Goal: Task Accomplishment & Management: Use online tool/utility

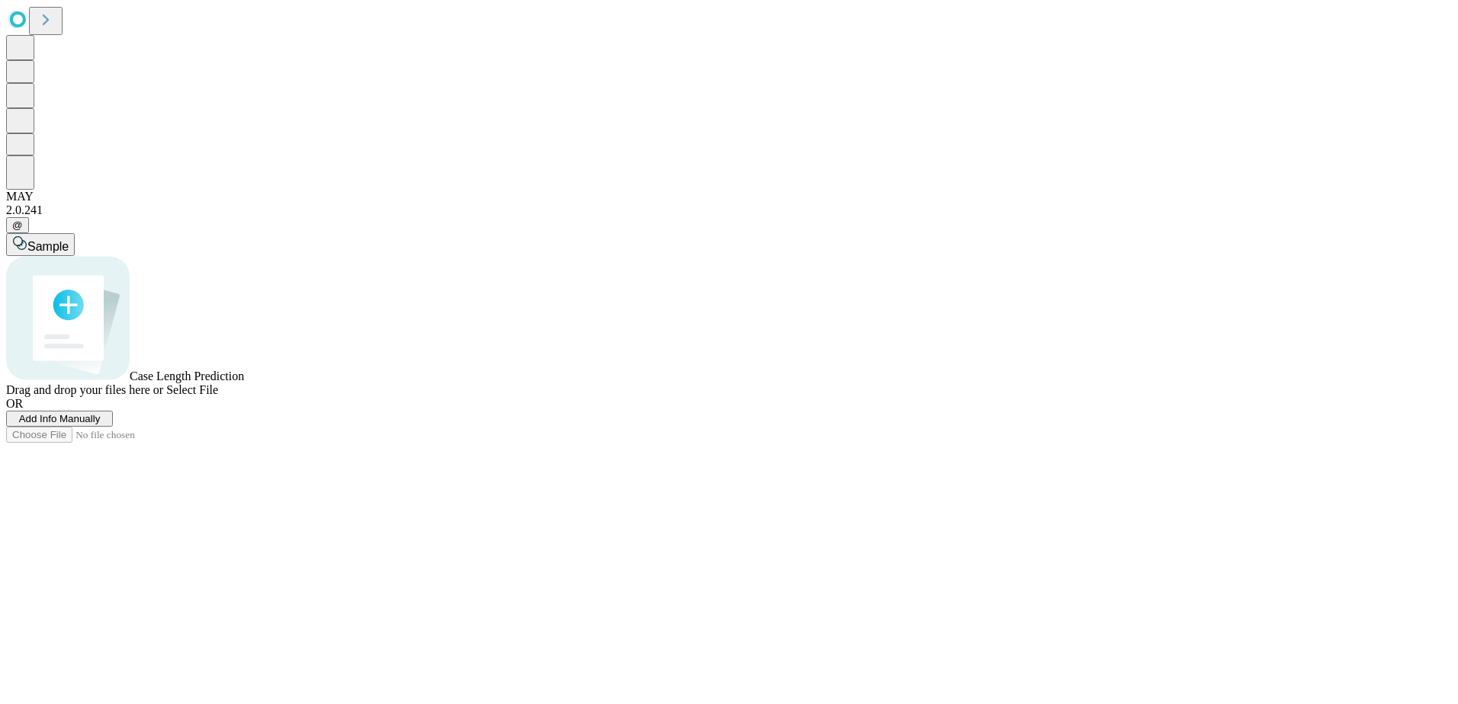
click at [101, 425] on span "Add Info Manually" at bounding box center [60, 418] width 82 height 11
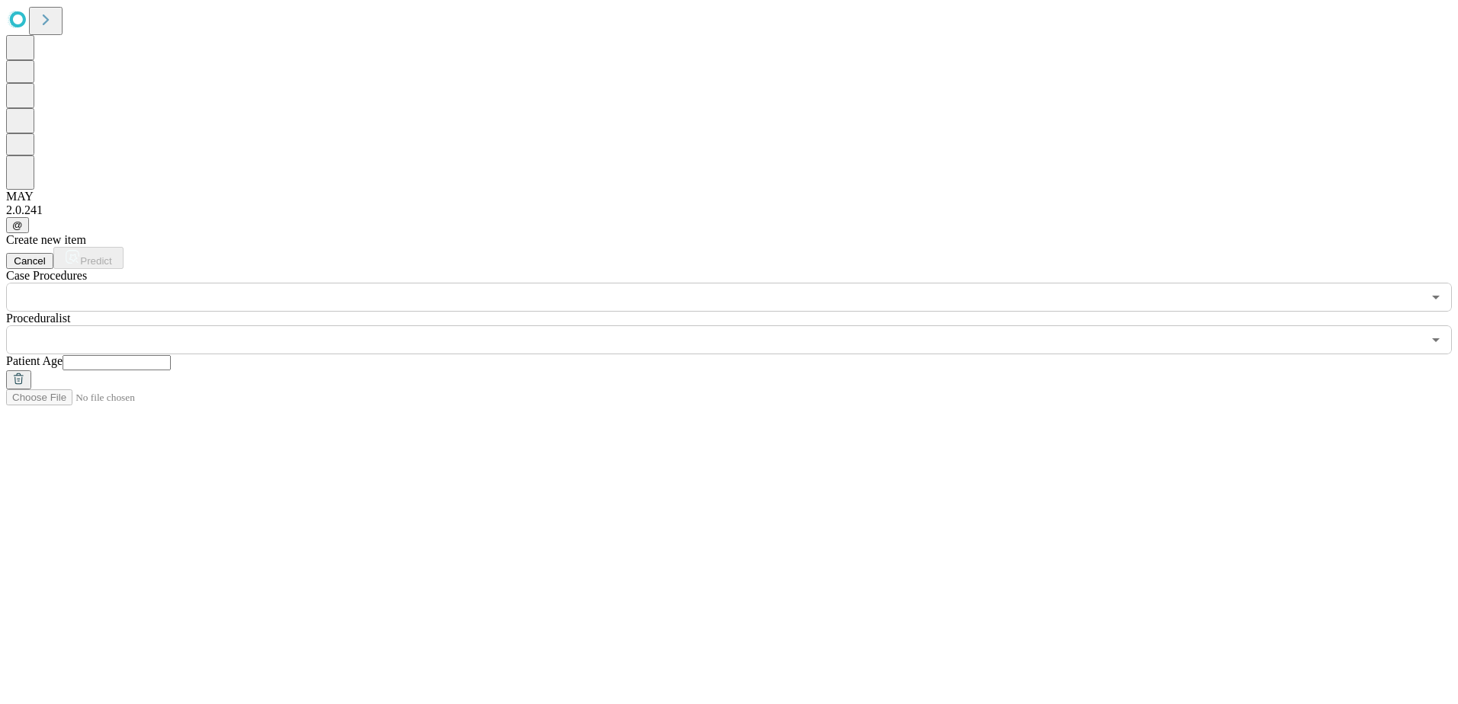
click at [334, 283] on input "text" at bounding box center [714, 297] width 1416 height 29
click at [284, 283] on input "text" at bounding box center [714, 297] width 1416 height 29
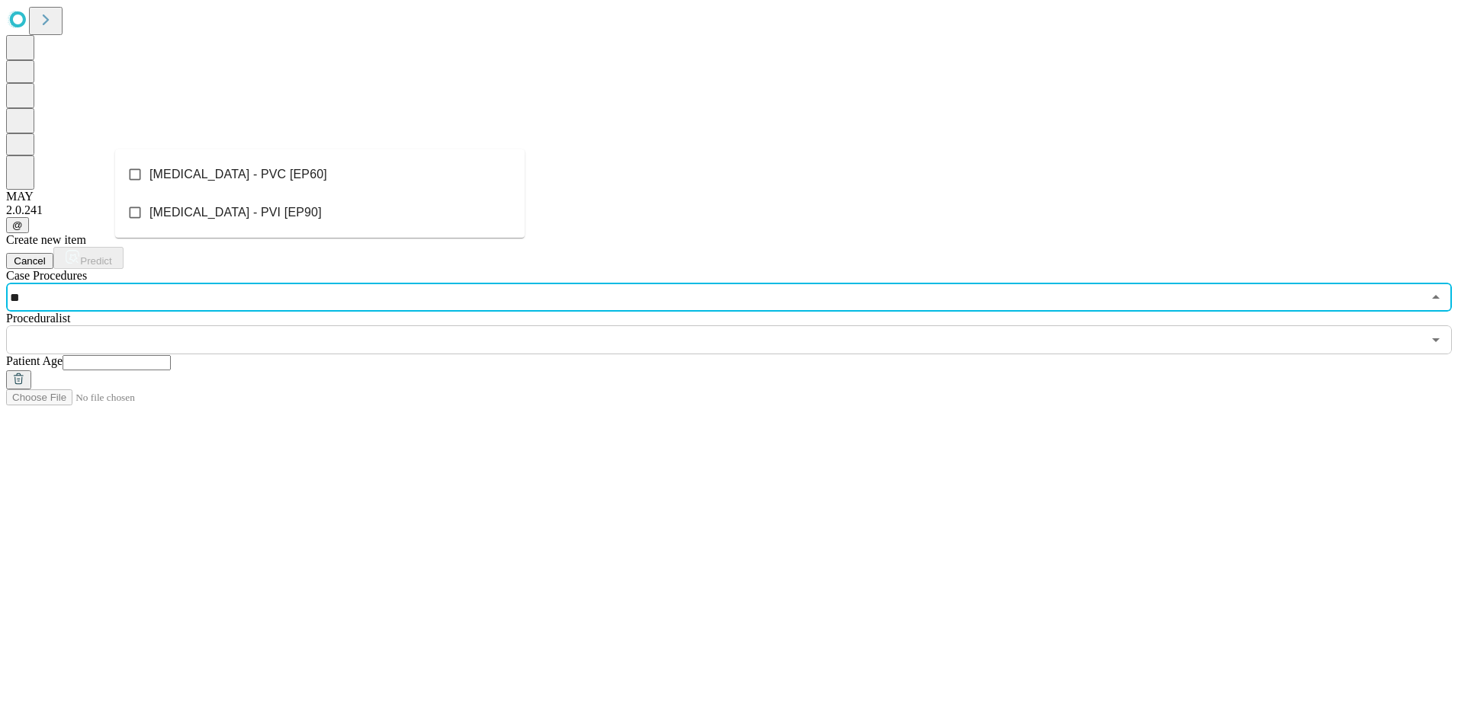
type input "***"
drag, startPoint x: 273, startPoint y: 168, endPoint x: 437, endPoint y: 142, distance: 166.1
click at [276, 168] on li "[MEDICAL_DATA] - PVI [EP90]" at bounding box center [319, 175] width 409 height 38
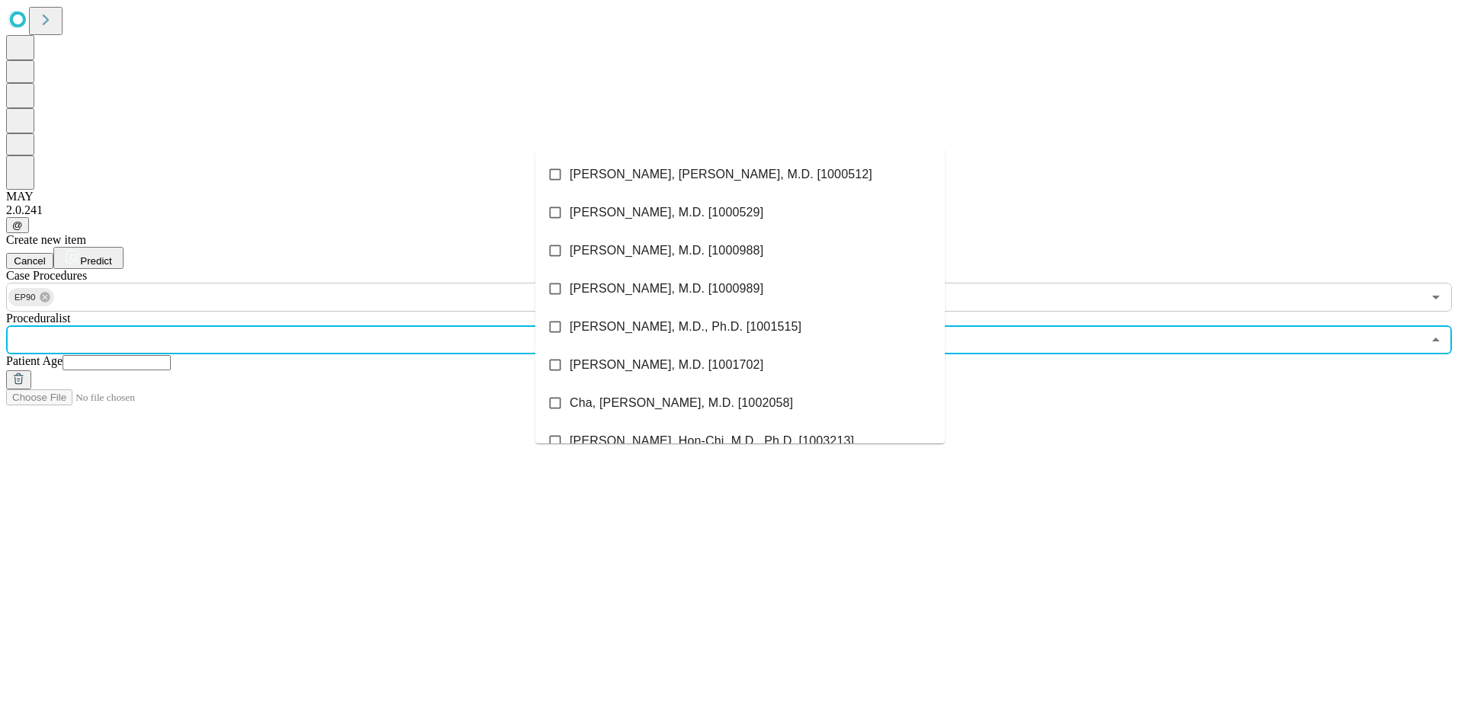
click at [563, 325] on input "text" at bounding box center [714, 339] width 1416 height 29
type input "****"
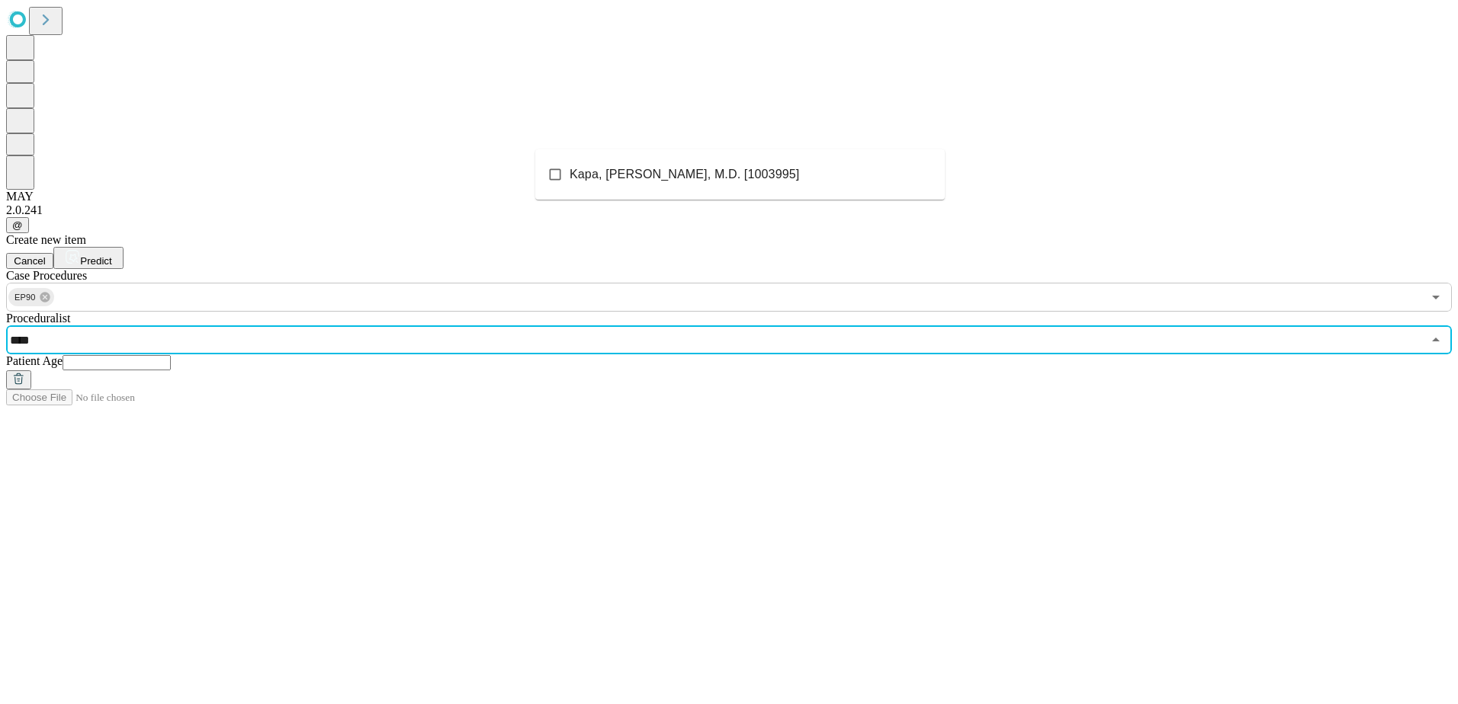
click at [612, 166] on li "Kapa, [PERSON_NAME], M.D. [1003995]" at bounding box center [739, 175] width 409 height 38
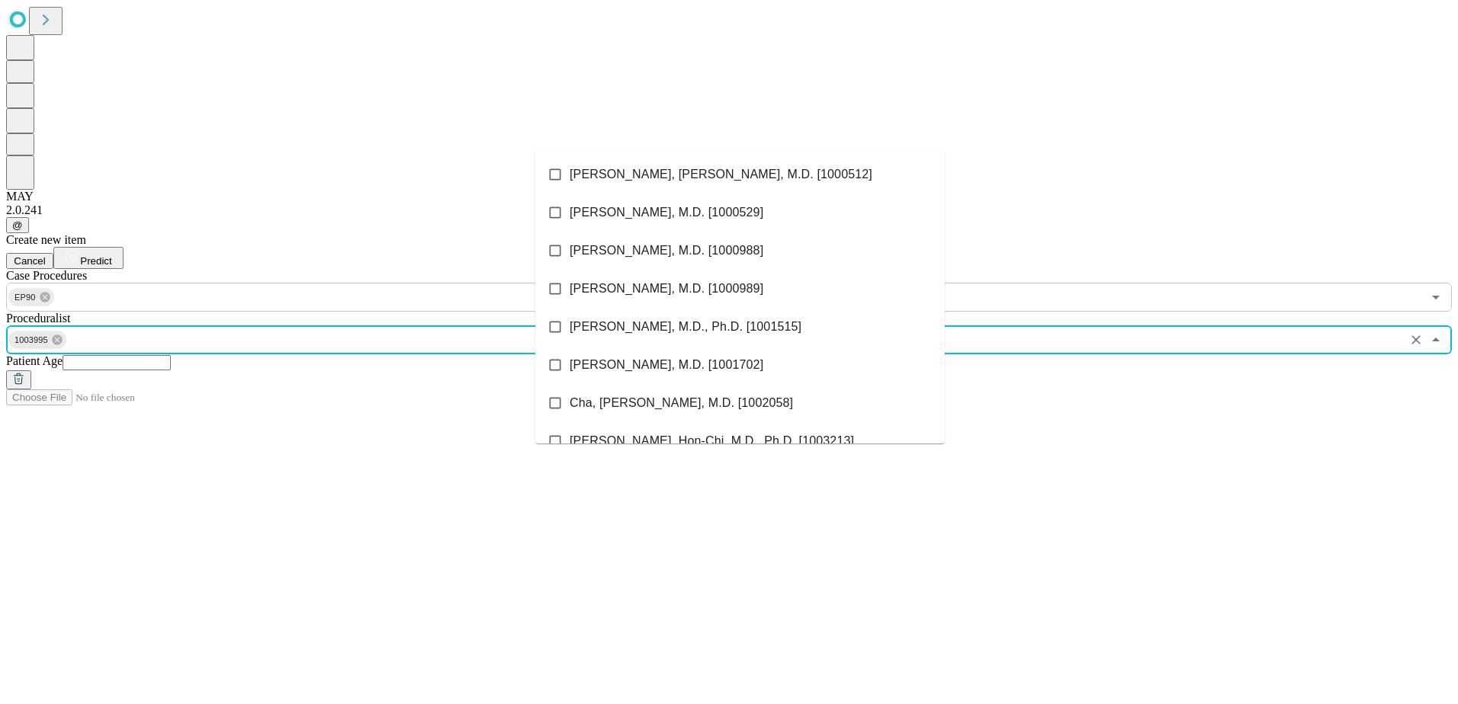
scroll to position [143, 0]
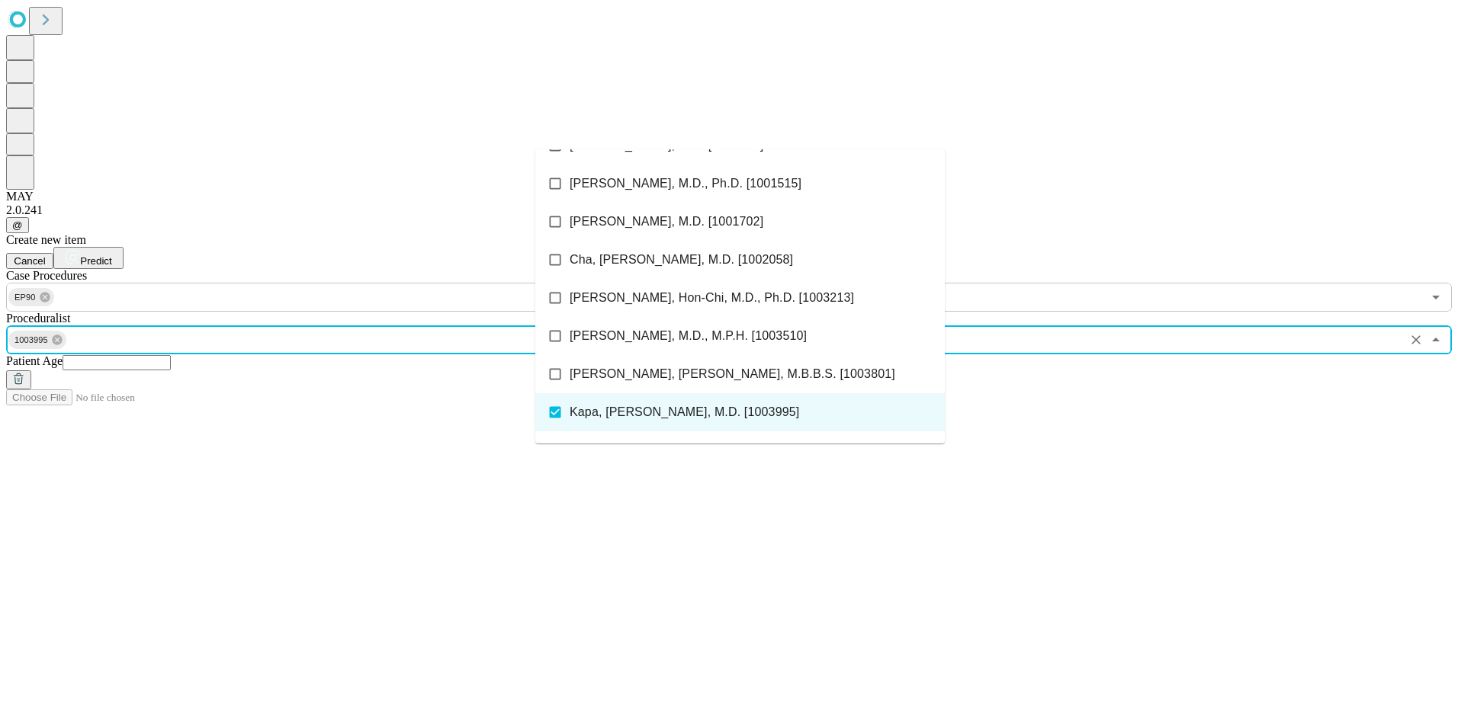
click at [171, 355] on input "text" at bounding box center [117, 362] width 108 height 15
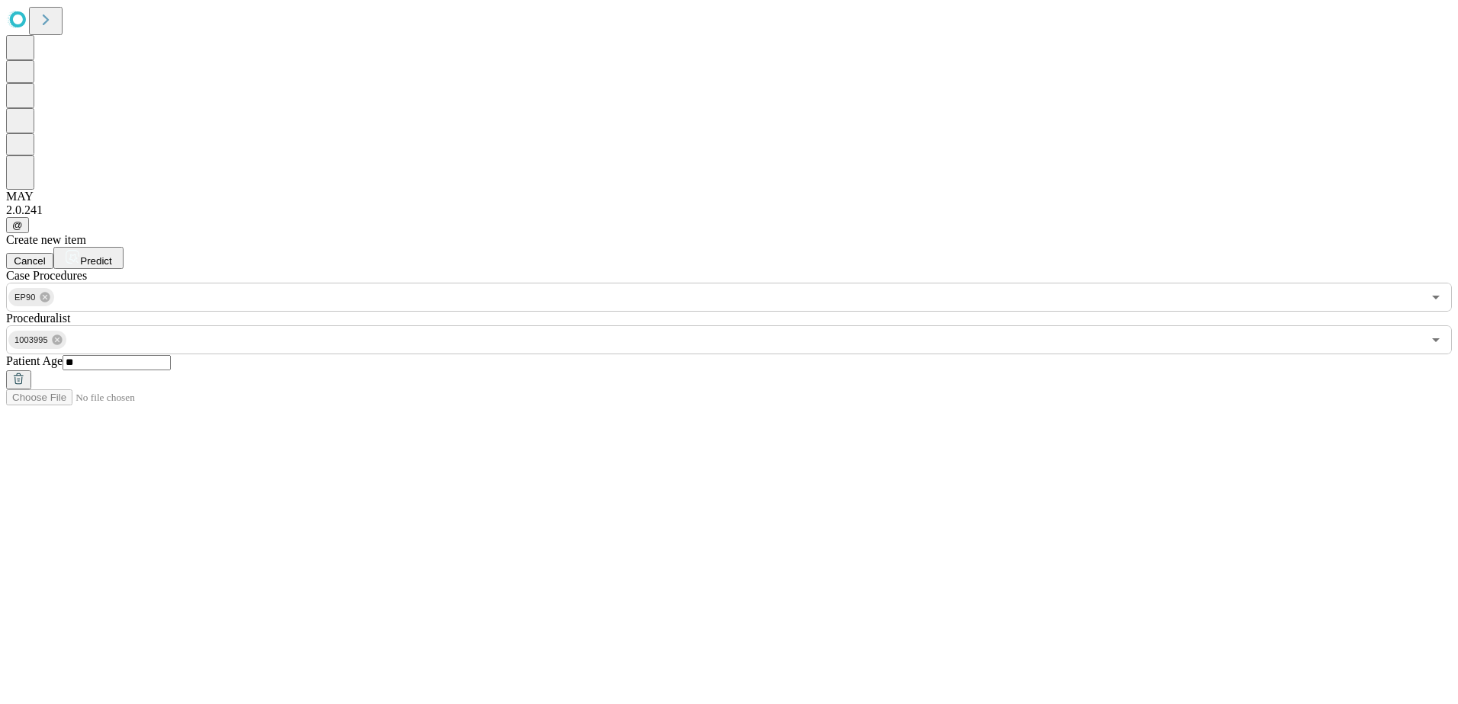
type input "**"
click at [80, 249] on icon at bounding box center [72, 256] width 15 height 15
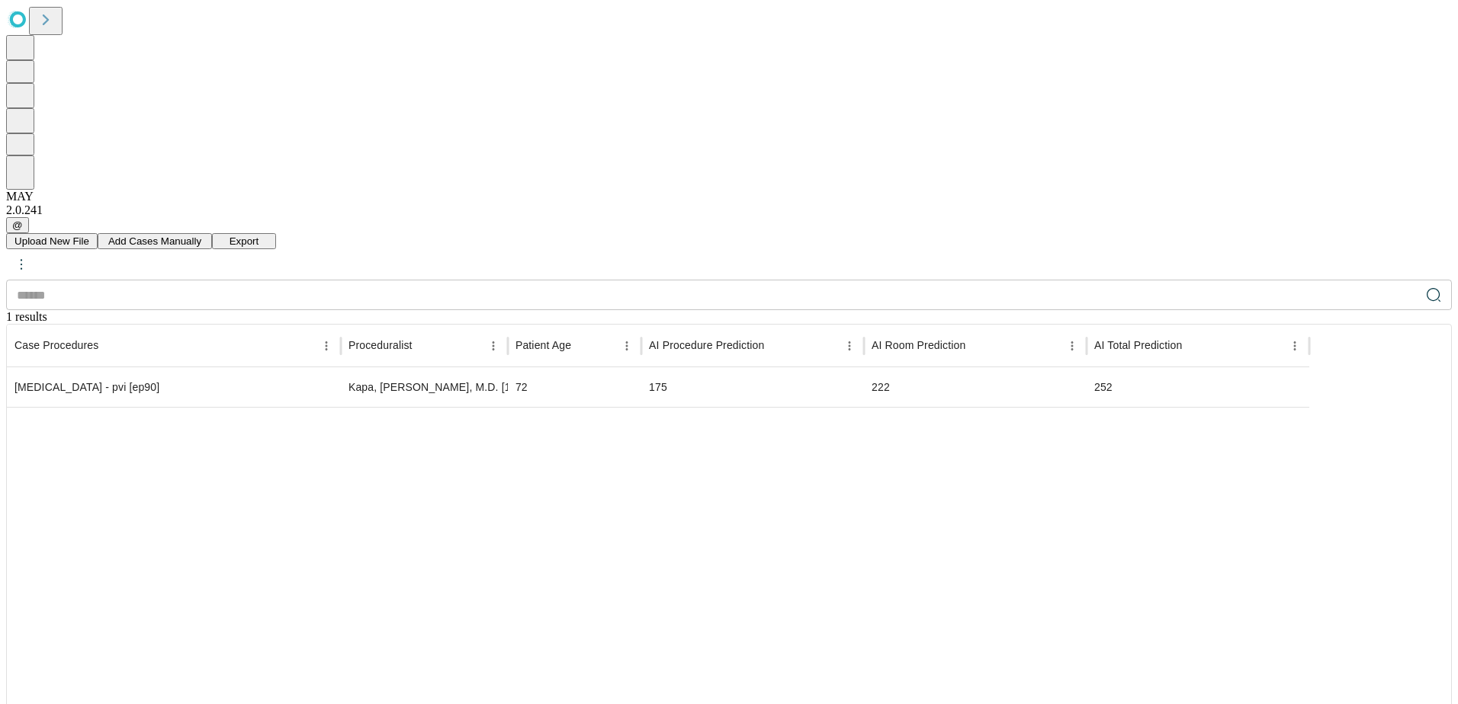
drag, startPoint x: 1337, startPoint y: 325, endPoint x: 1114, endPoint y: 268, distance: 230.0
click at [1309, 407] on div at bounding box center [658, 605] width 1302 height 397
click at [1239, 407] on div at bounding box center [658, 605] width 1302 height 397
